Goal: Transaction & Acquisition: Purchase product/service

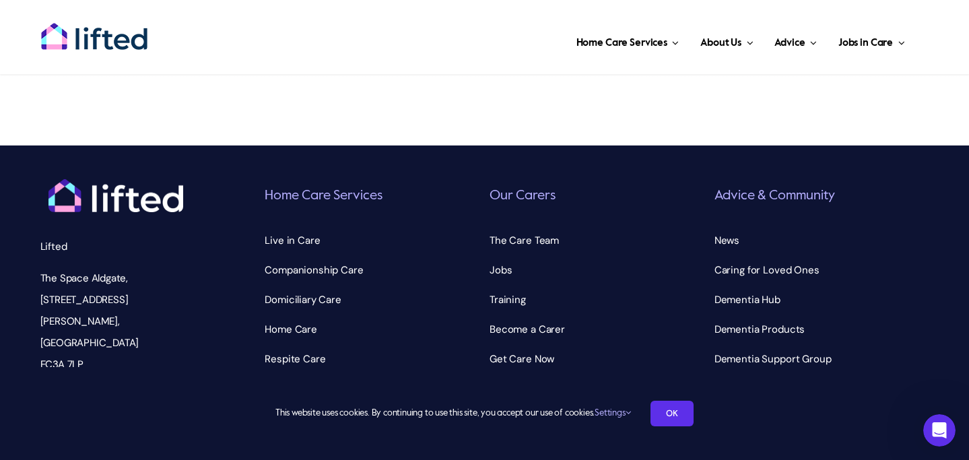
scroll to position [4685, 0]
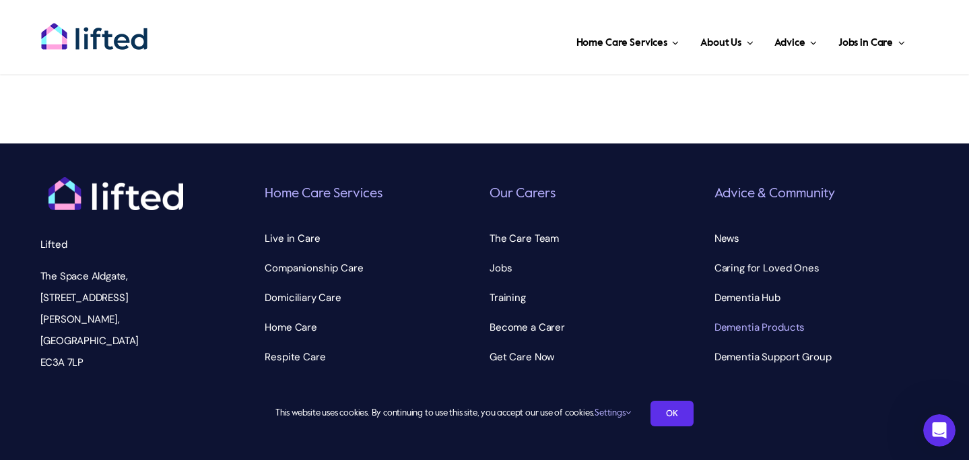
click at [755, 316] on span "Dementia Products" at bounding box center [759, 327] width 90 height 22
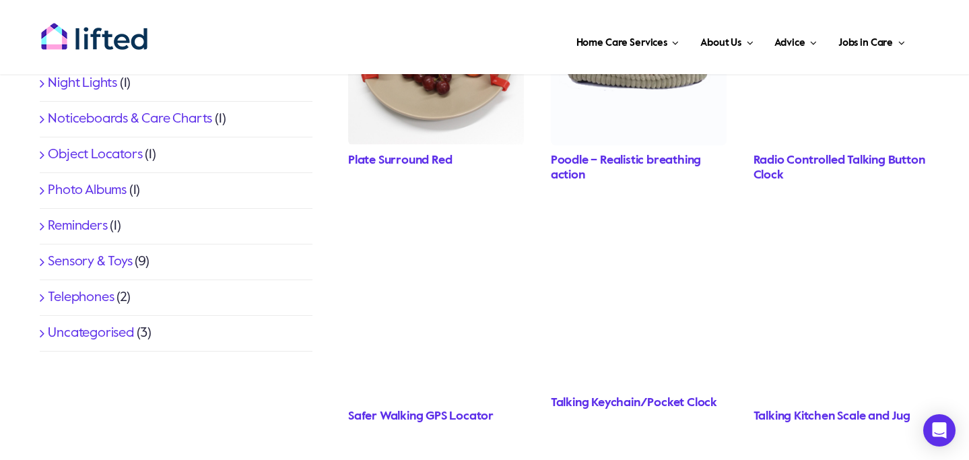
scroll to position [779, 0]
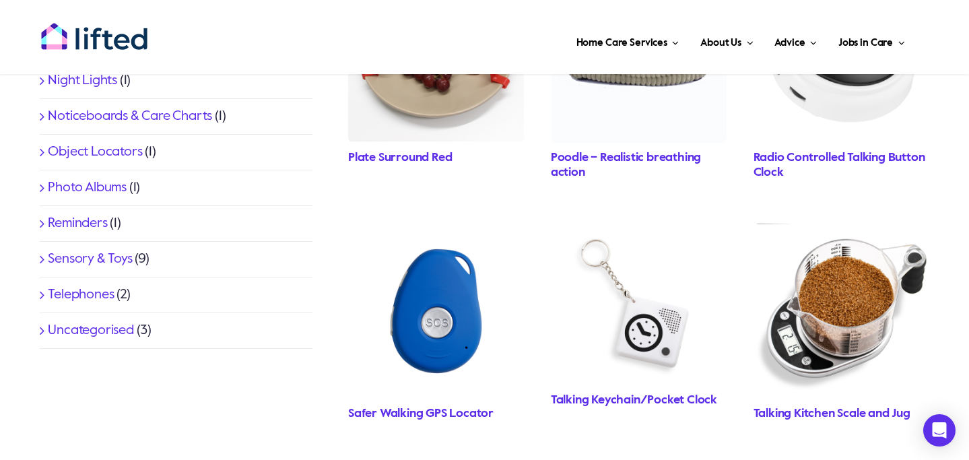
click at [84, 224] on link "Reminders" at bounding box center [77, 223] width 59 height 13
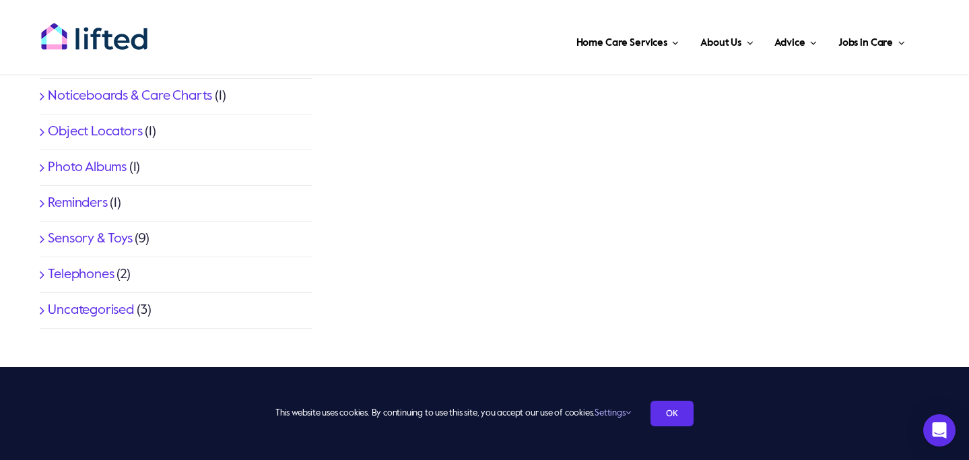
scroll to position [810, 0]
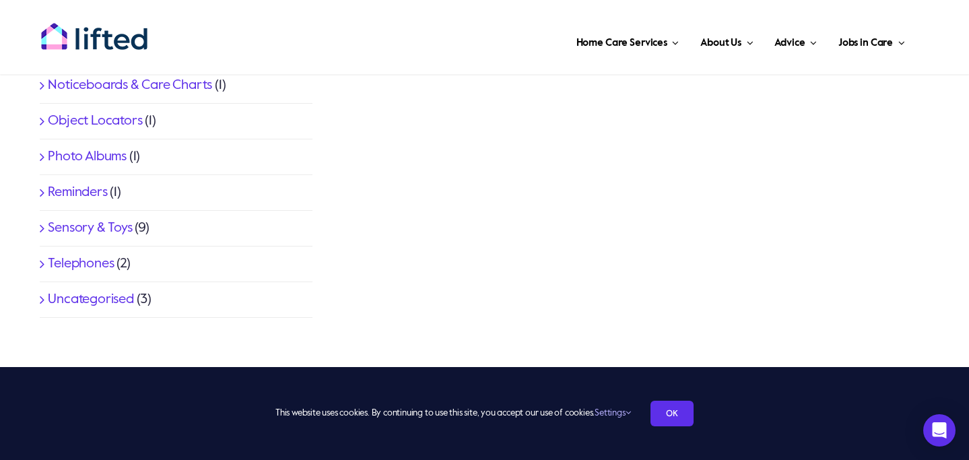
click at [112, 158] on link "Photo Albums" at bounding box center [87, 156] width 79 height 13
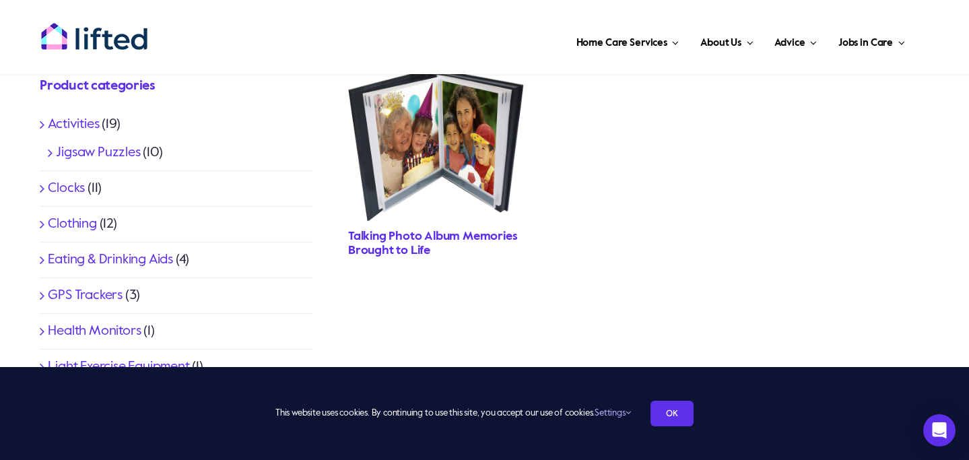
scroll to position [423, 0]
click at [77, 123] on link "Activities" at bounding box center [73, 122] width 51 height 13
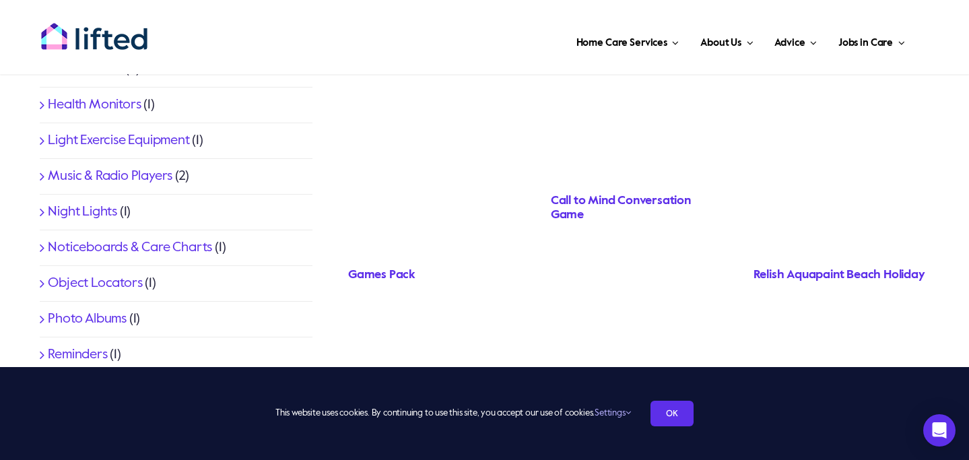
scroll to position [621, 0]
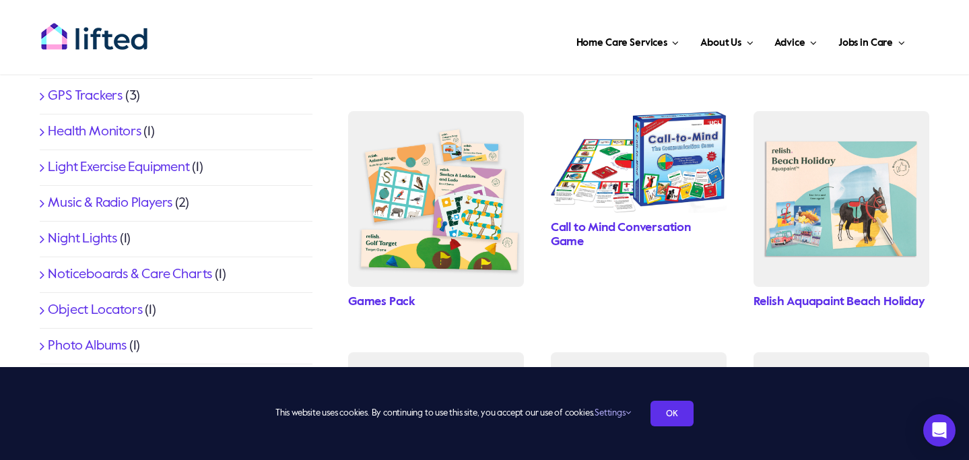
click at [604, 224] on link "Call to Mind Conversation Game" at bounding box center [621, 235] width 140 height 27
